Goal: Task Accomplishment & Management: Manage account settings

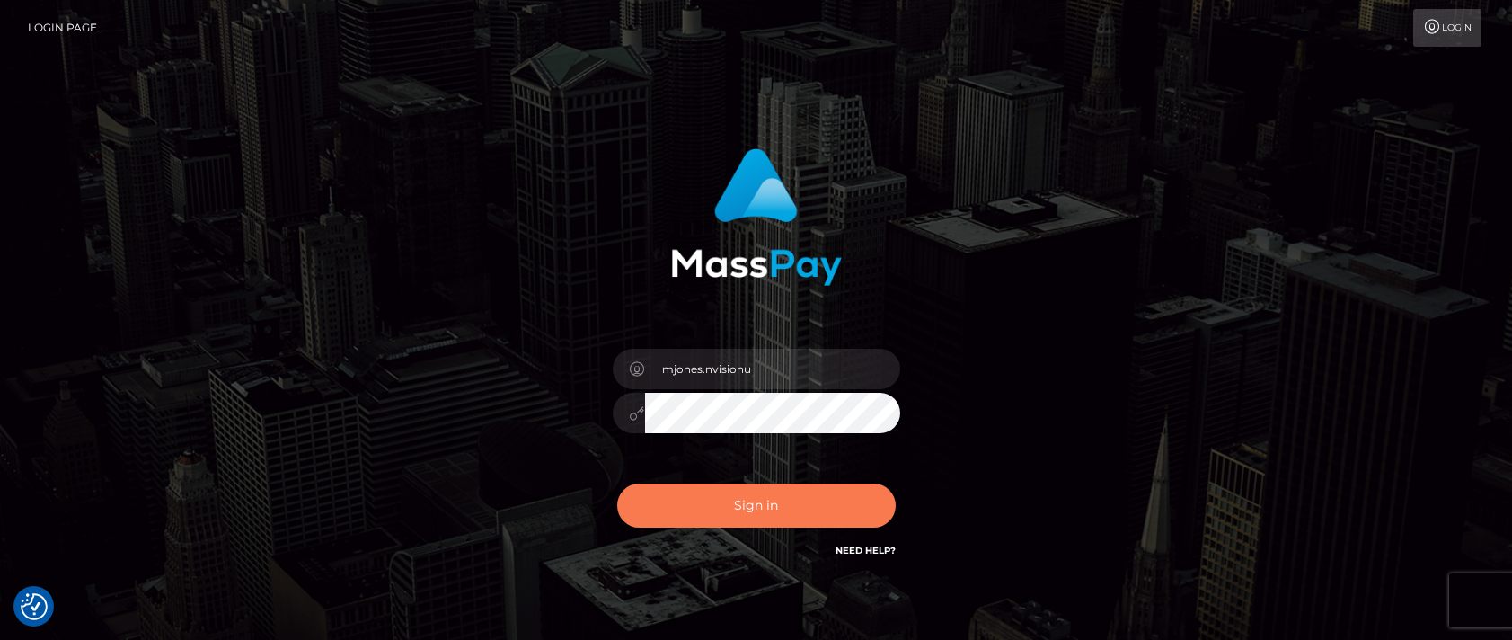
click at [758, 511] on button "Sign in" at bounding box center [756, 505] width 279 height 44
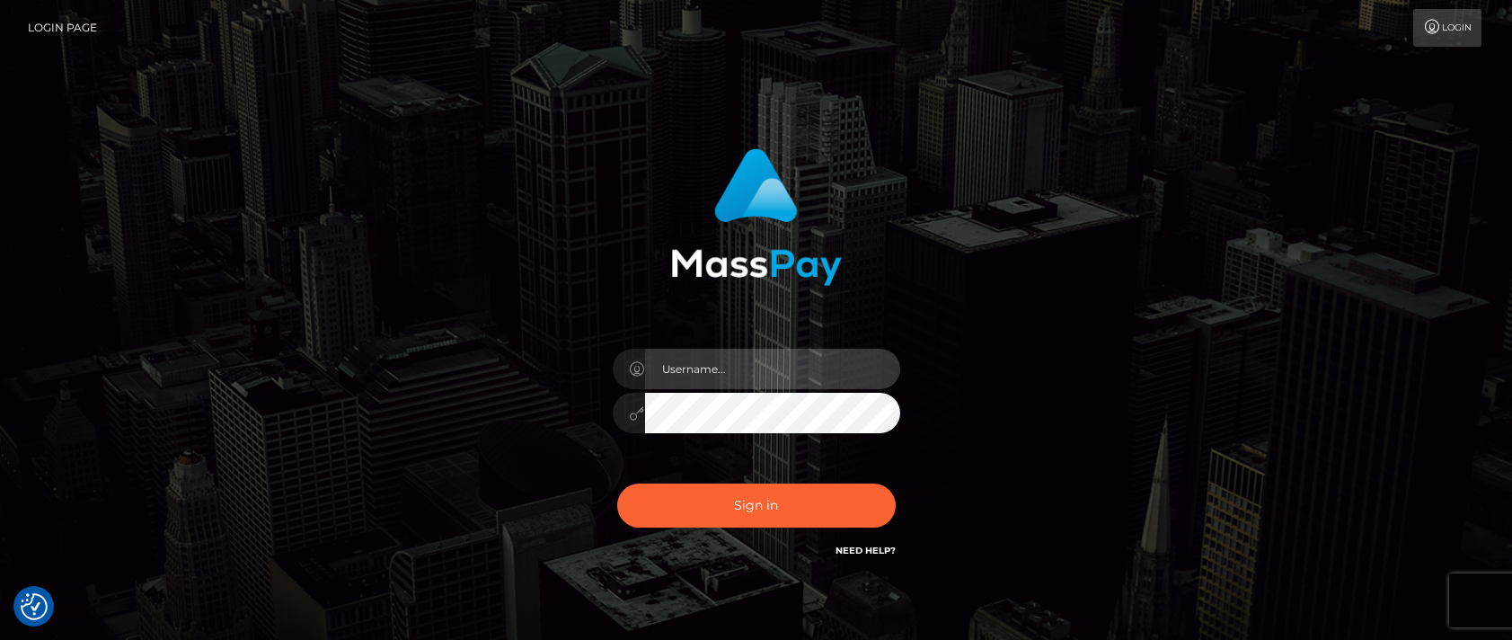
click at [677, 367] on input "text" at bounding box center [772, 369] width 255 height 40
type input "mjones.nvisionu"
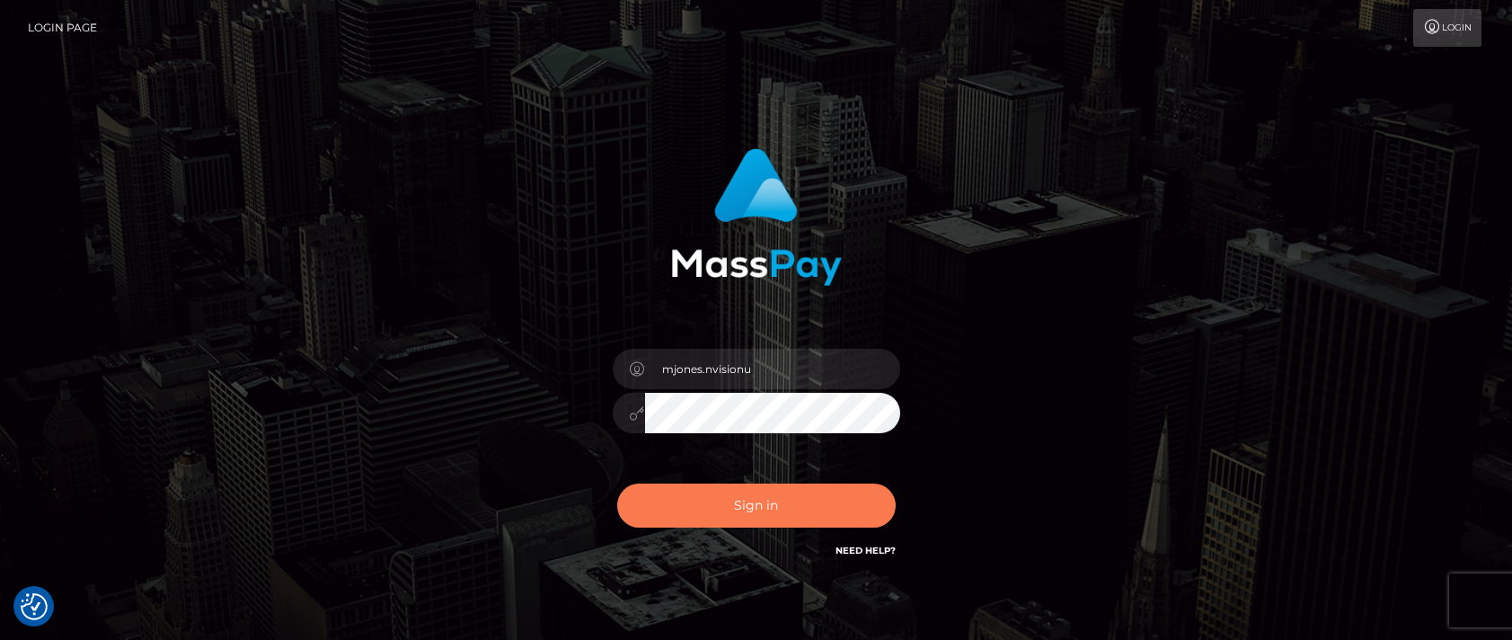
click at [735, 509] on button "Sign in" at bounding box center [756, 505] width 279 height 44
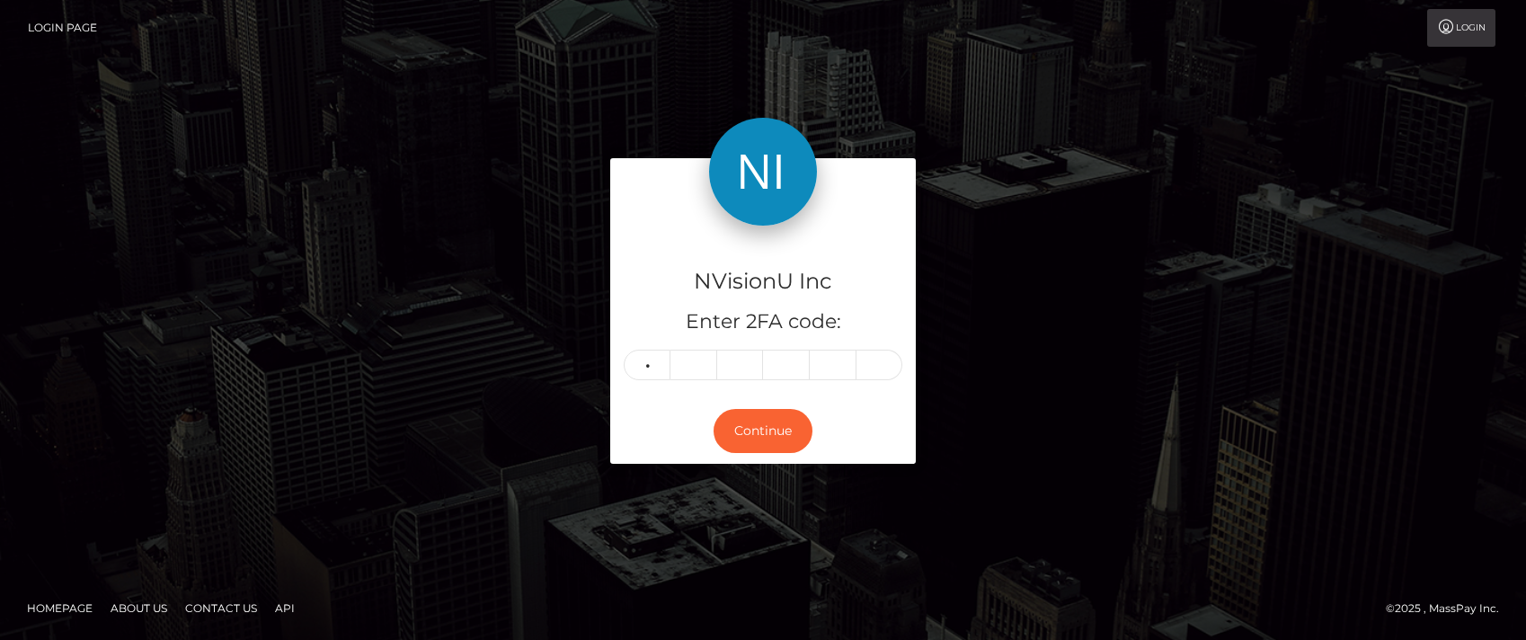
type input "3"
type input "8"
type input "6"
type input "8"
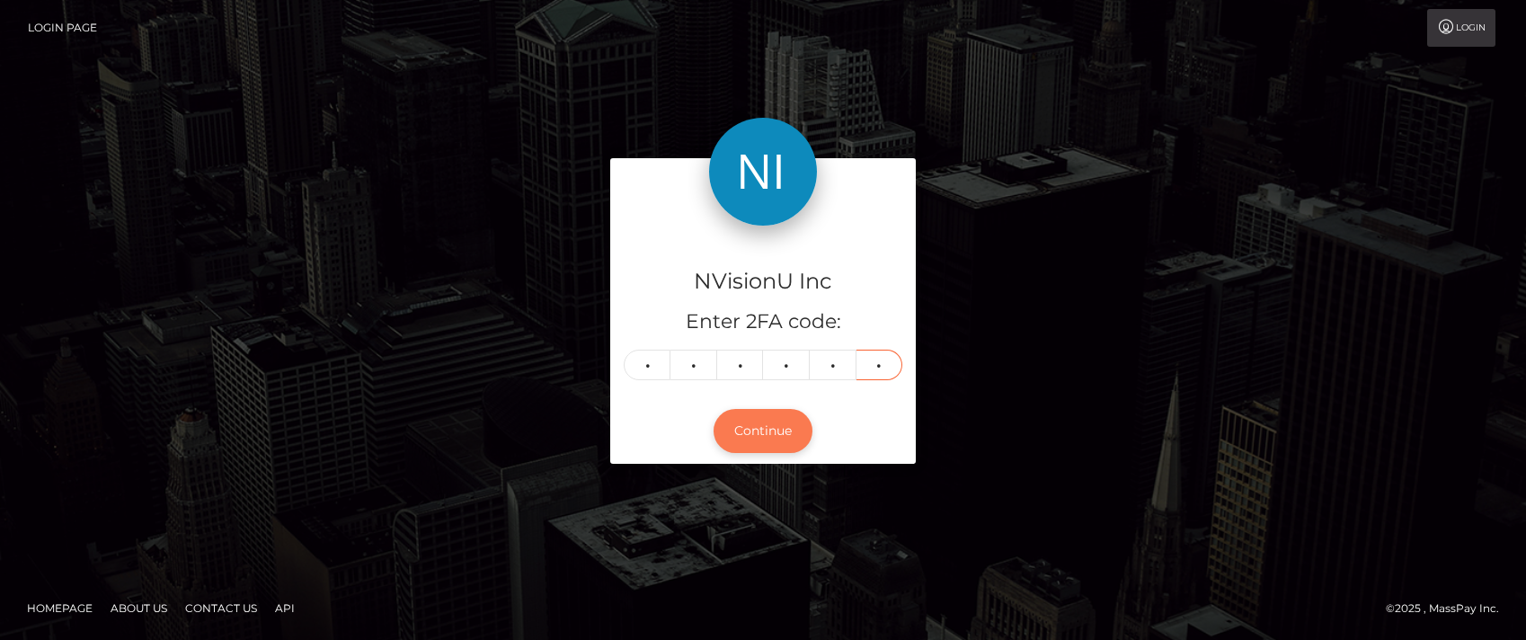
type input "3"
click at [758, 435] on button "Continue" at bounding box center [762, 431] width 99 height 44
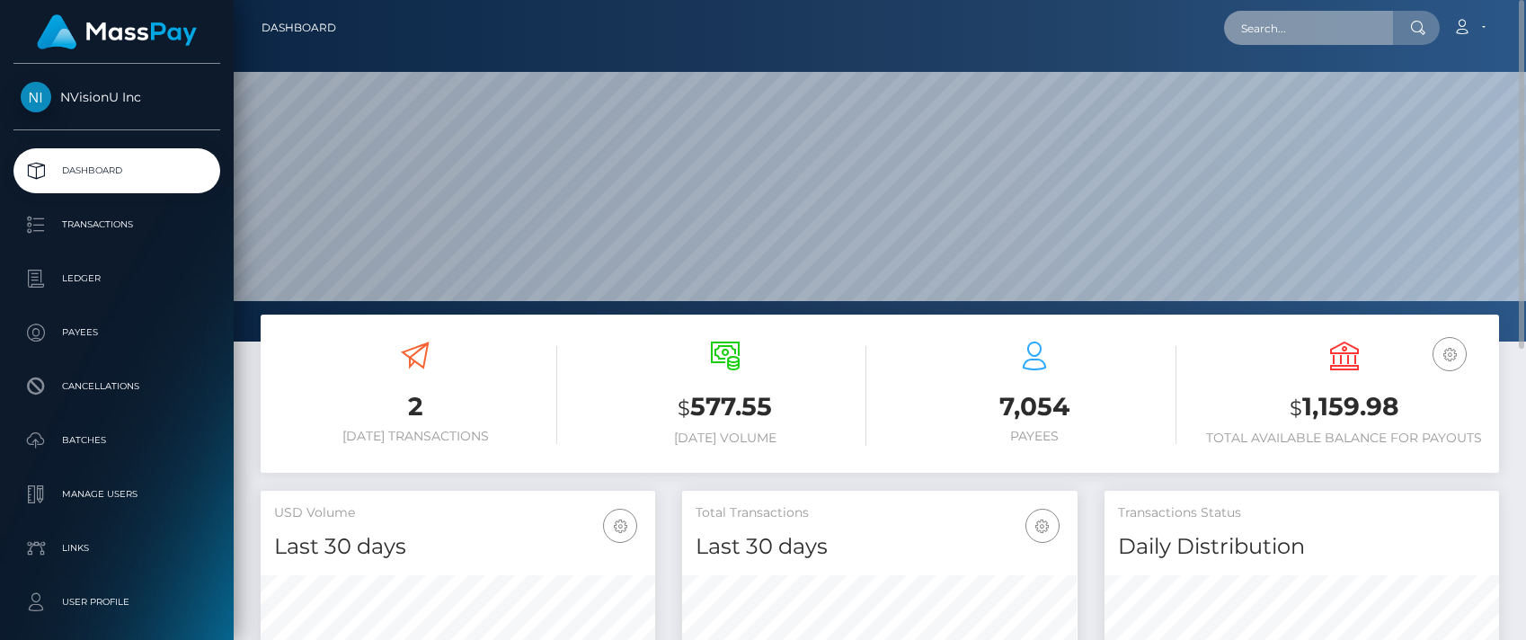
click at [1360, 30] on input "text" at bounding box center [1308, 28] width 169 height 34
drag, startPoint x: 1307, startPoint y: 31, endPoint x: 1189, endPoint y: 23, distance: 118.9
click at [1189, 23] on div "15f91 Loading... Loading... Account Edit Profile Logout" at bounding box center [923, 28] width 1147 height 38
type input "nvisionu"
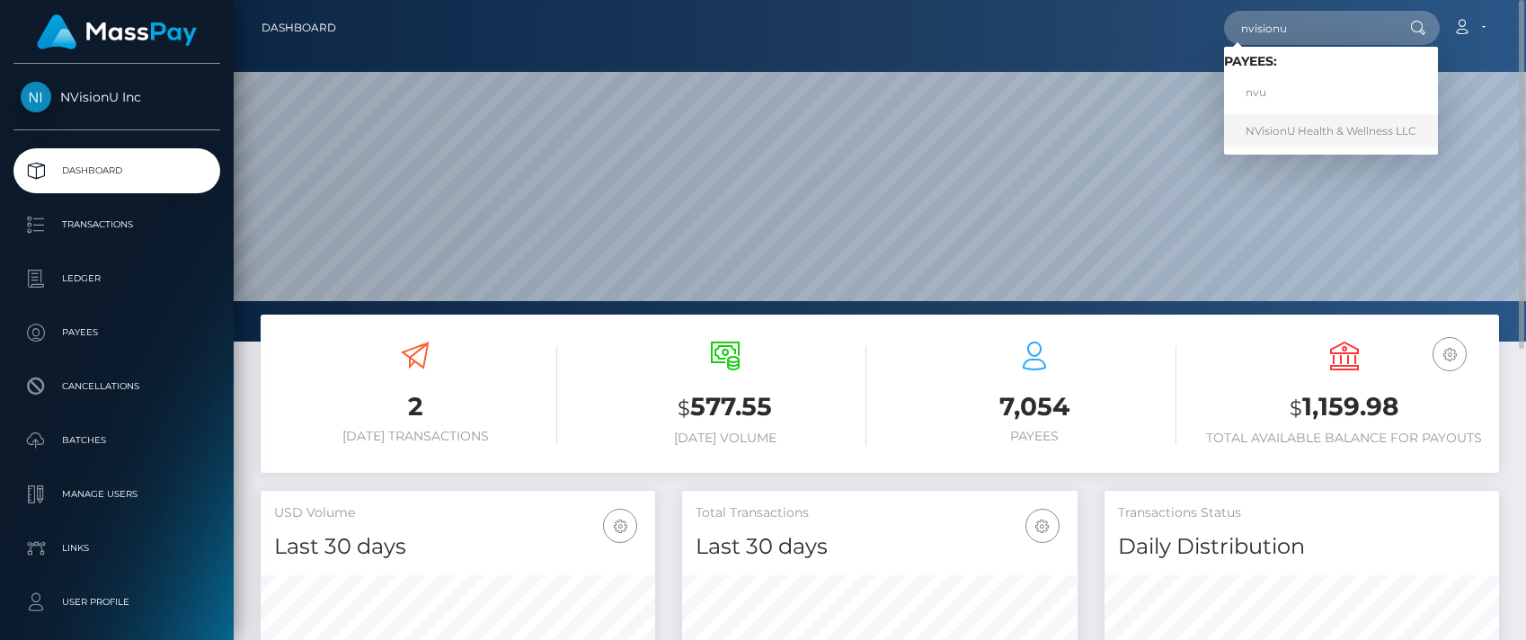
click at [1278, 132] on link "NVisionU Health & Wellness LLC" at bounding box center [1331, 130] width 214 height 33
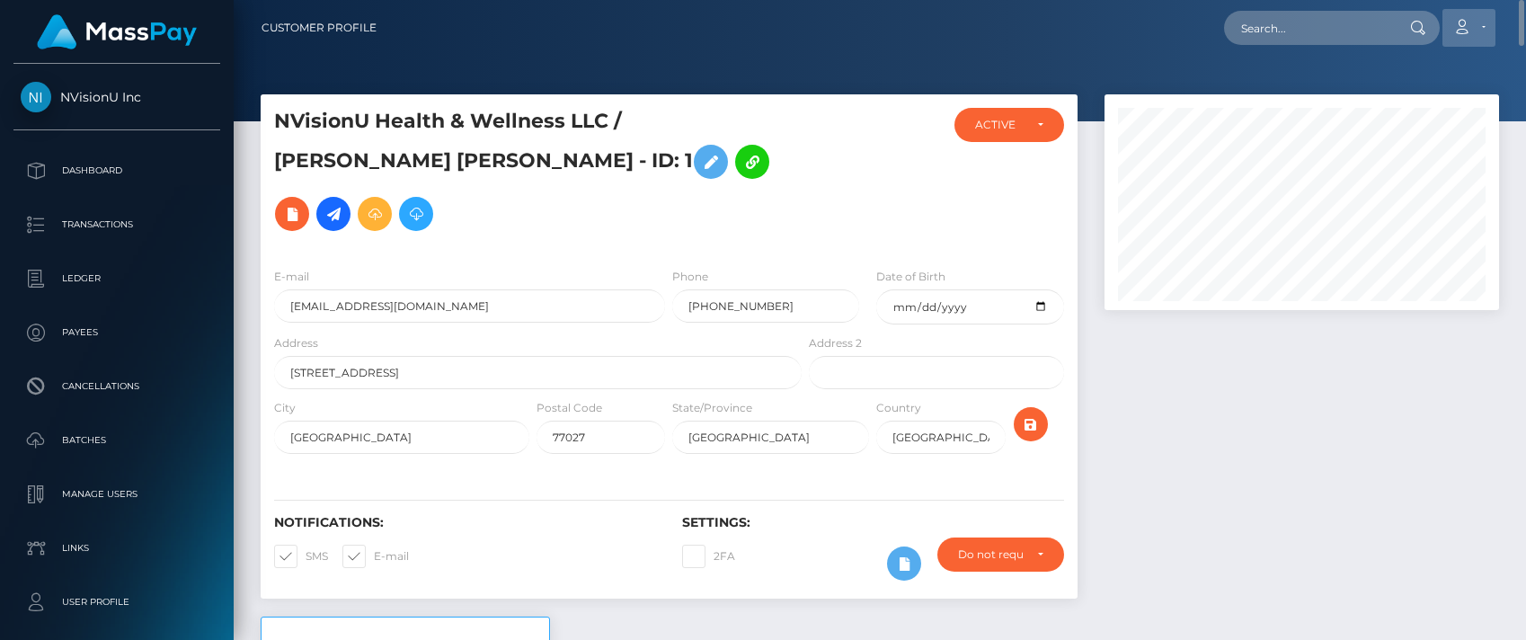
click at [1481, 34] on link "Account" at bounding box center [1468, 28] width 53 height 38
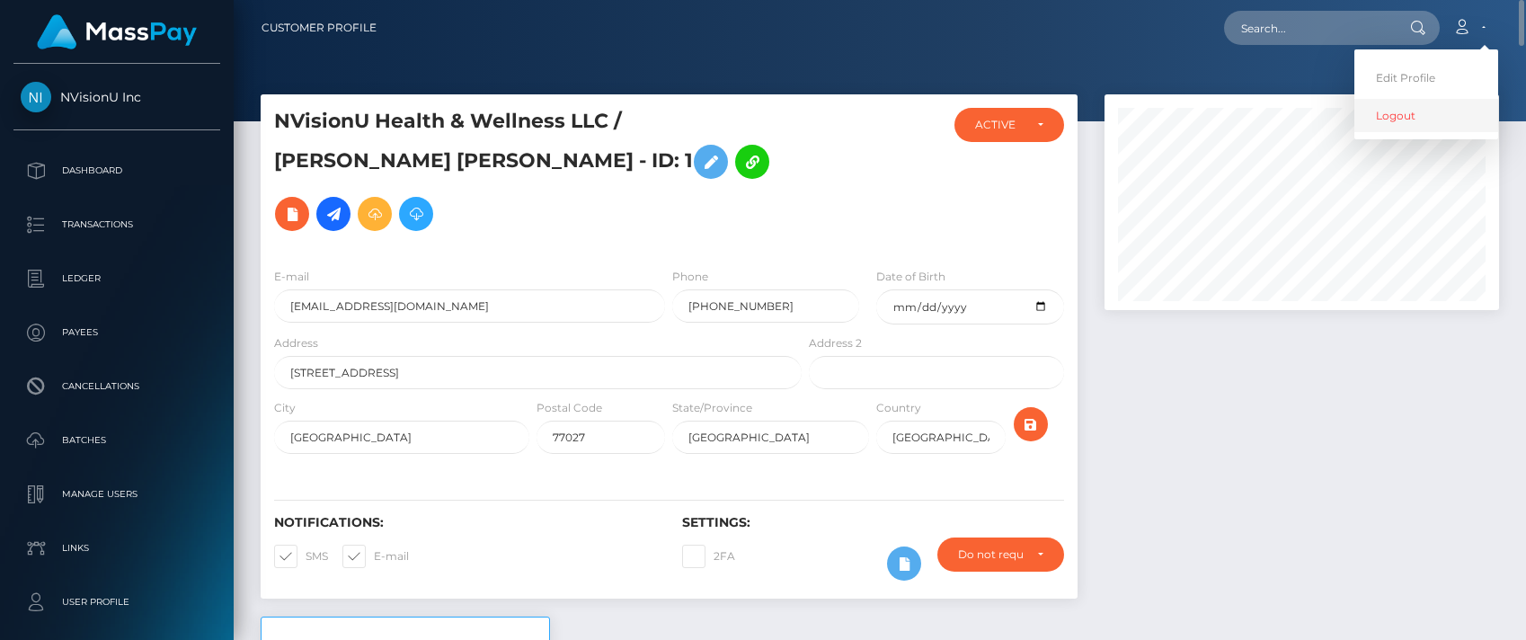
click at [1401, 114] on link "Logout" at bounding box center [1426, 115] width 144 height 33
